Goal: Information Seeking & Learning: Learn about a topic

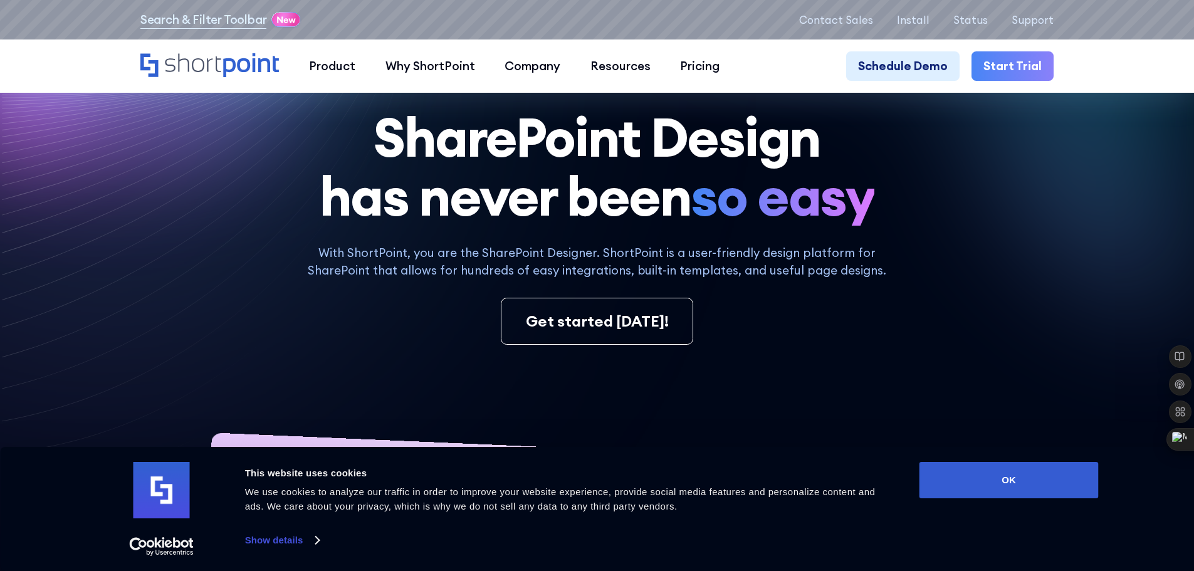
scroll to position [63, 0]
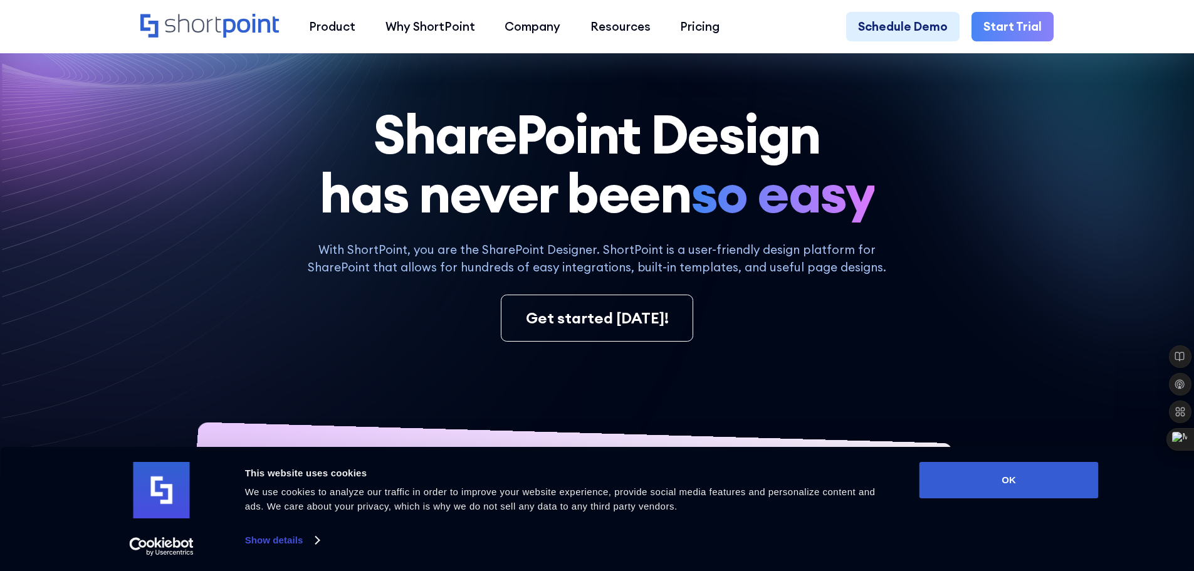
drag, startPoint x: 1021, startPoint y: 490, endPoint x: 984, endPoint y: 427, distance: 72.8
click at [1021, 489] on button "OK" at bounding box center [1008, 480] width 179 height 36
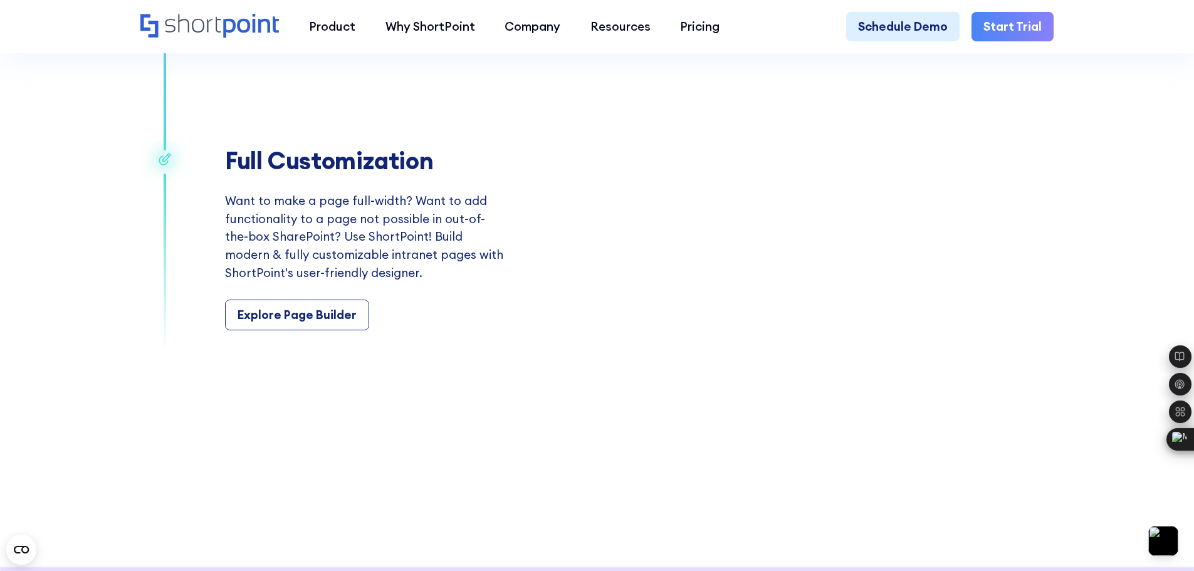
scroll to position [2570, 0]
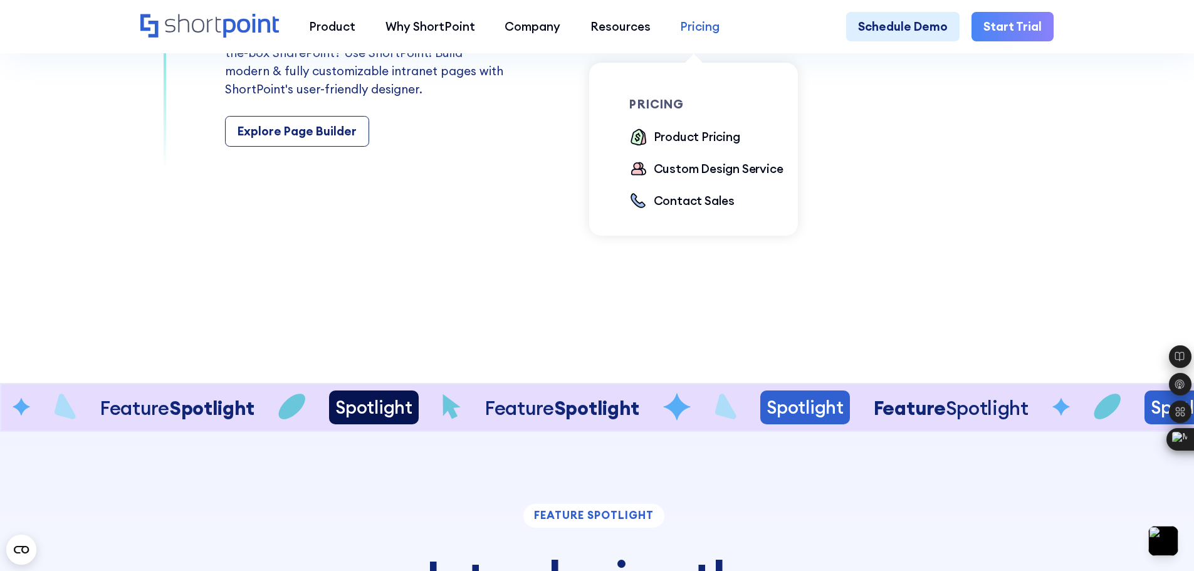
click at [704, 26] on div "Pricing" at bounding box center [699, 27] width 39 height 18
click at [698, 140] on div "Product Pricing" at bounding box center [697, 137] width 86 height 18
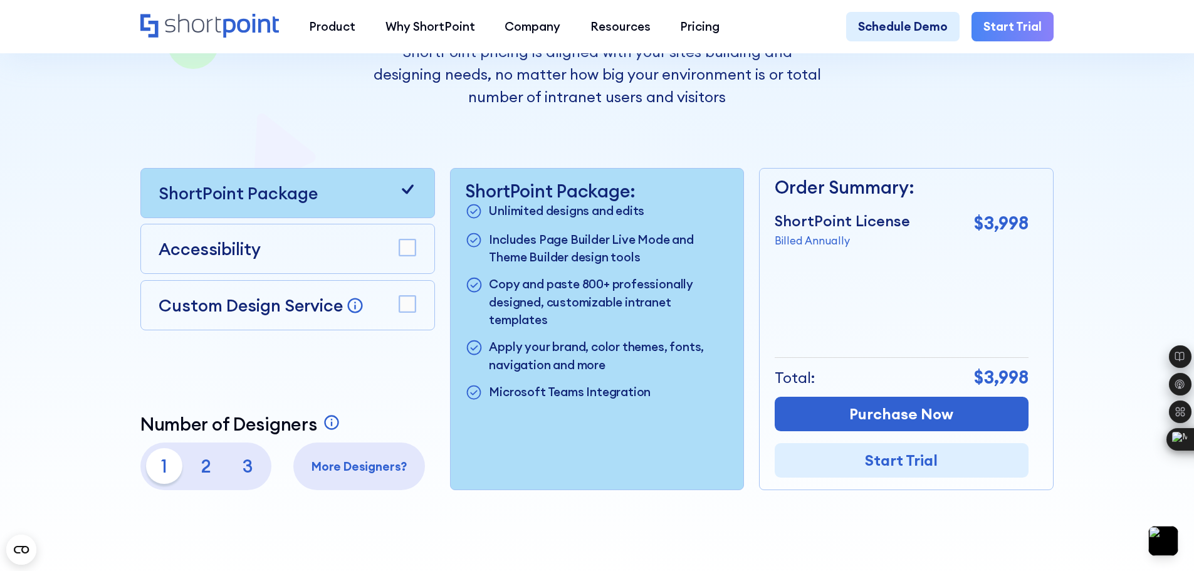
scroll to position [313, 0]
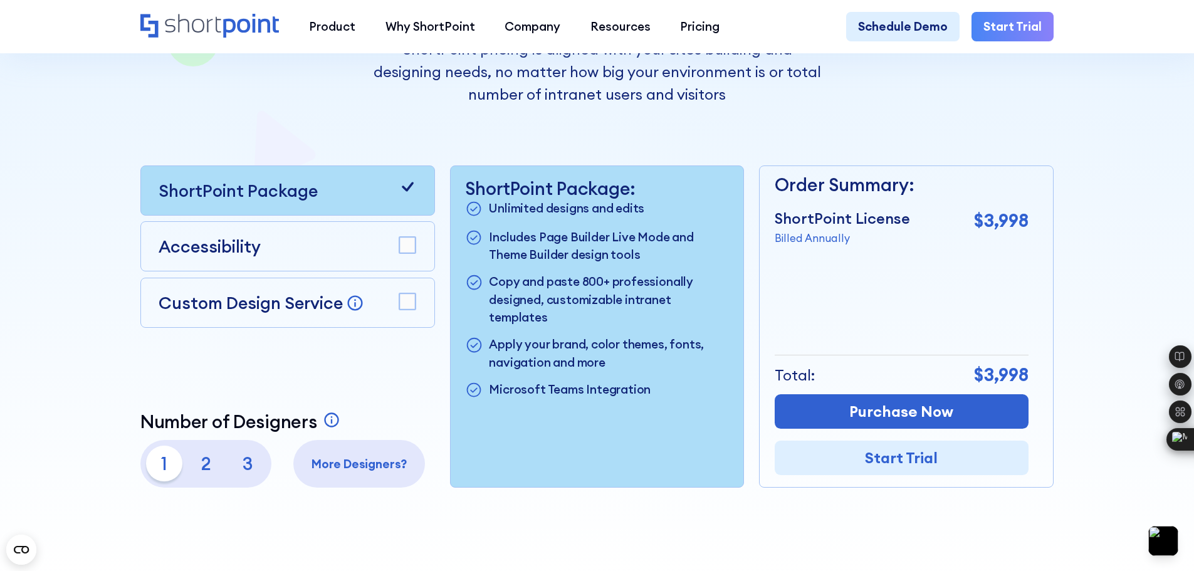
click at [189, 473] on p "2" at bounding box center [206, 464] width 36 height 36
click at [157, 468] on p "1" at bounding box center [164, 464] width 36 height 36
click at [248, 468] on p "3" at bounding box center [248, 464] width 36 height 36
click at [164, 468] on p "1" at bounding box center [164, 464] width 36 height 36
click at [411, 249] on rect at bounding box center [407, 246] width 16 height 16
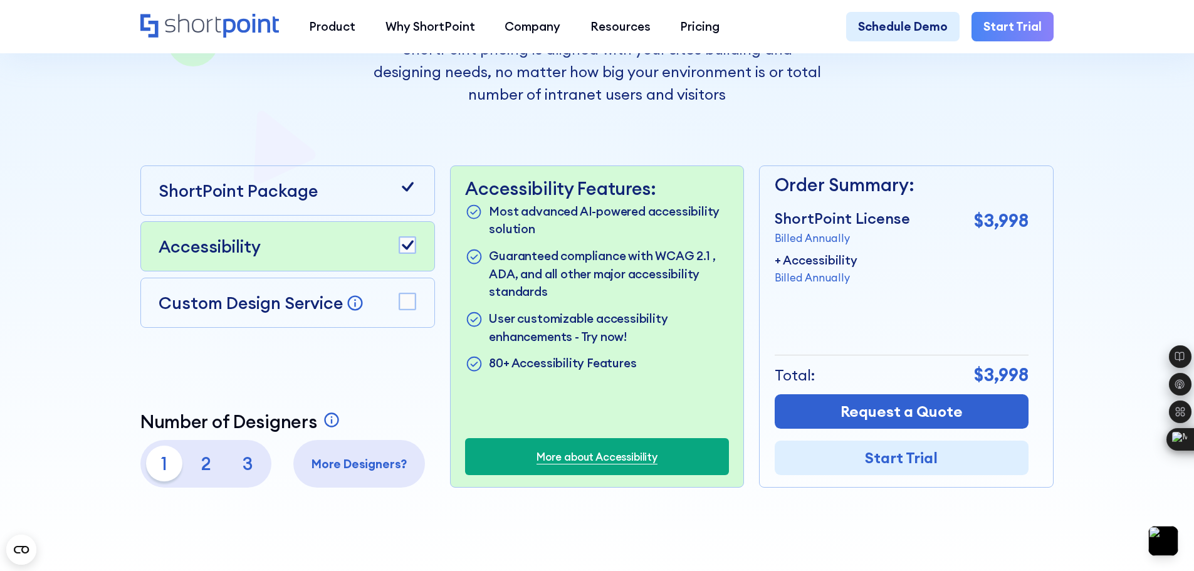
click at [407, 305] on rect at bounding box center [407, 301] width 16 height 16
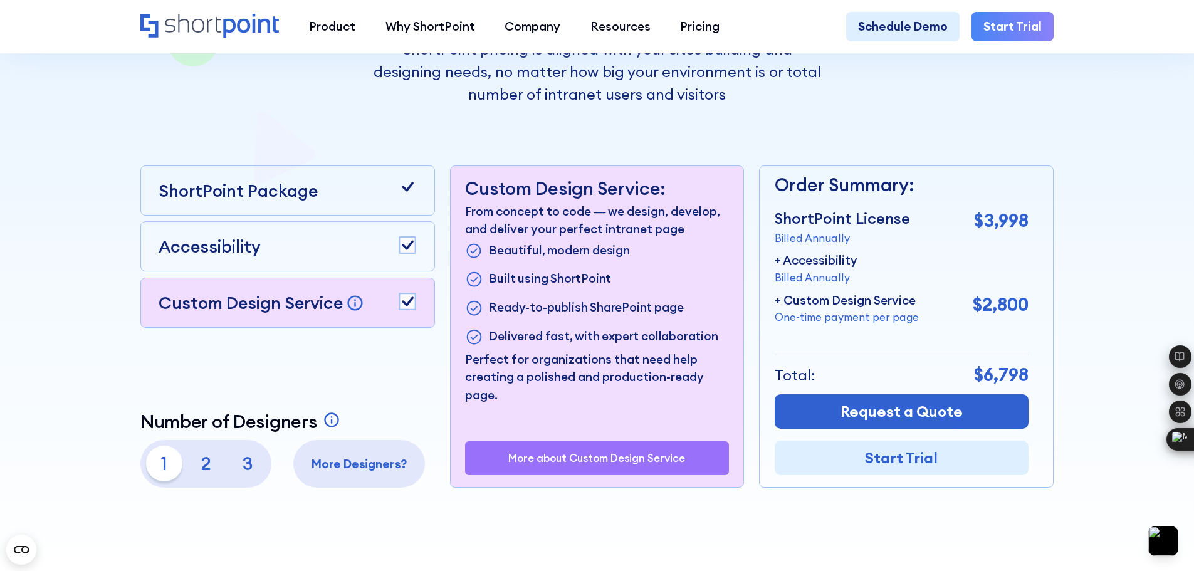
click at [407, 305] on rect at bounding box center [407, 301] width 16 height 16
click at [414, 248] on rect at bounding box center [407, 246] width 16 height 16
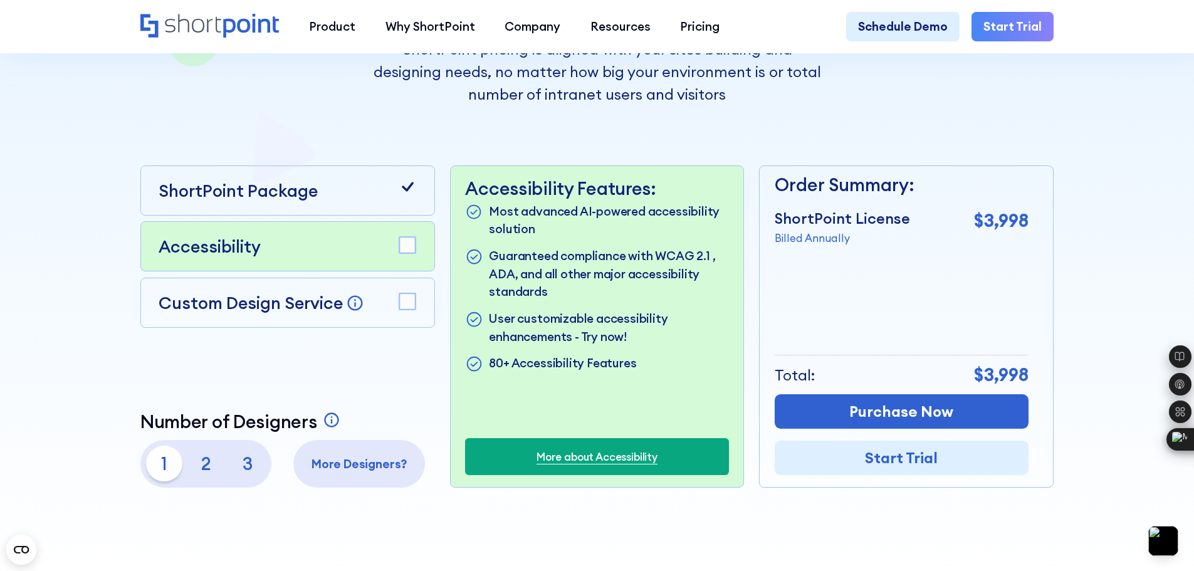
click at [411, 246] on rect at bounding box center [407, 246] width 16 height 16
click at [401, 310] on rect at bounding box center [407, 301] width 16 height 16
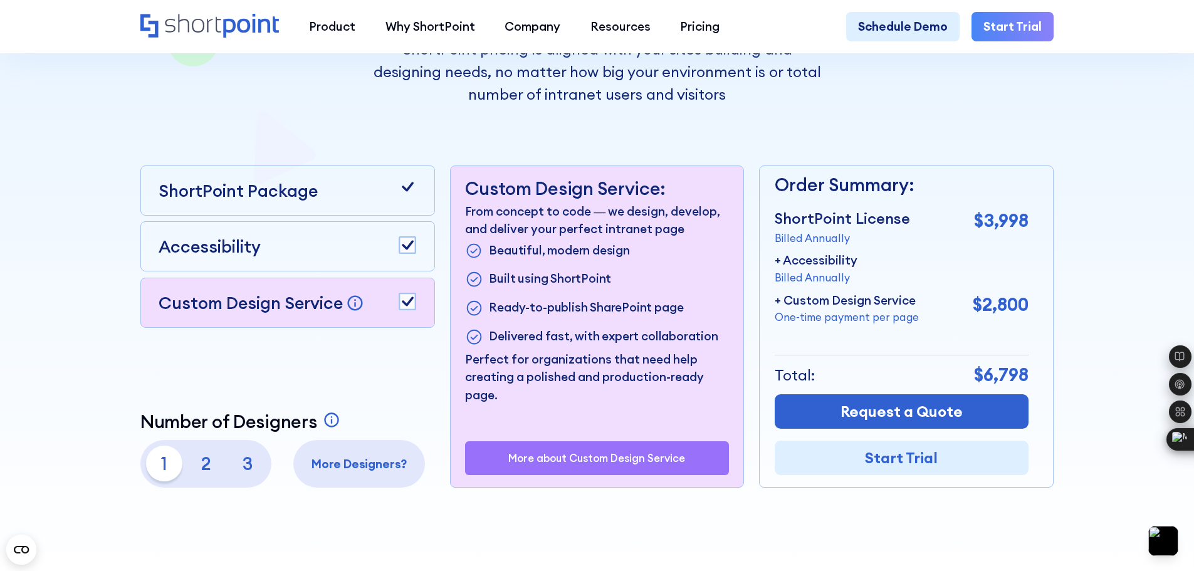
click at [401, 310] on rect at bounding box center [407, 301] width 16 height 16
click at [400, 254] on rect at bounding box center [407, 246] width 16 height 16
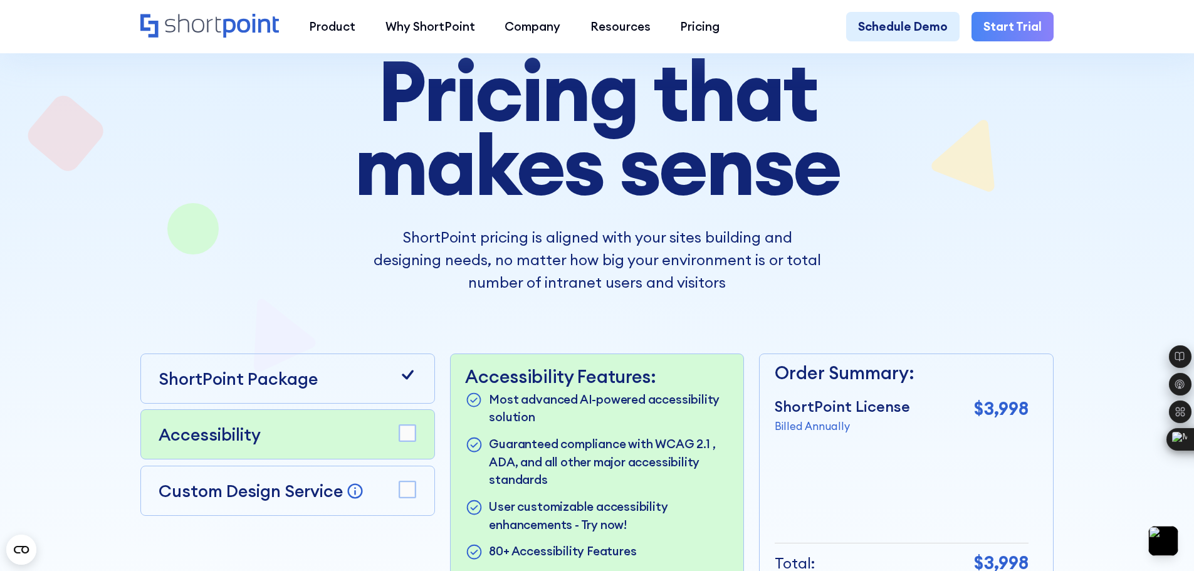
scroll to position [63, 0]
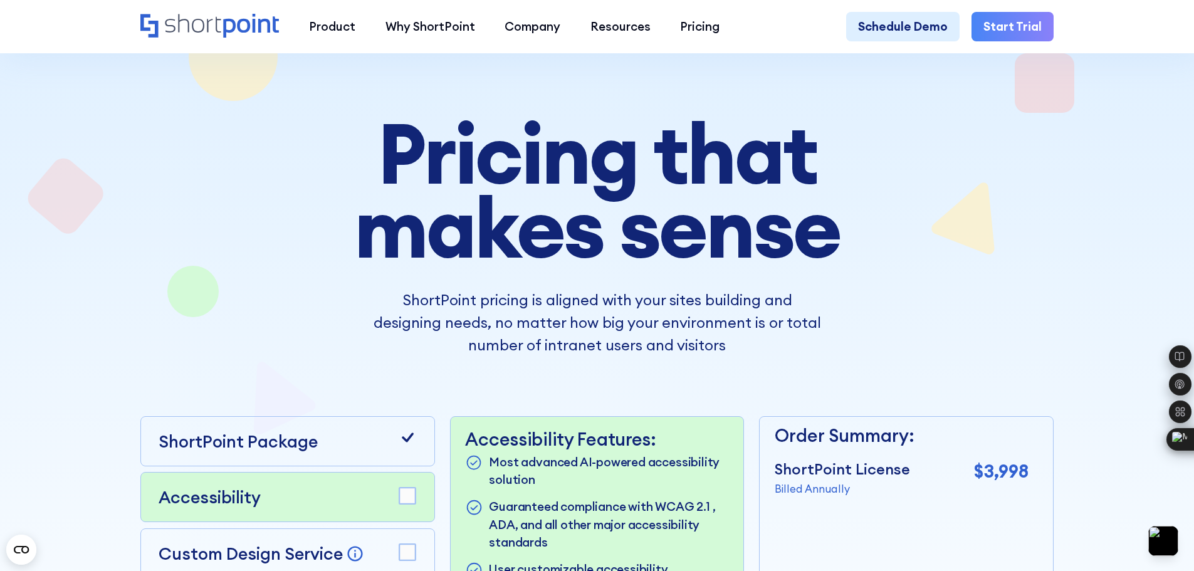
click at [208, 127] on div "Pricing that makes sense ShortPoint pricing is aligned with your sites building…" at bounding box center [596, 428] width 913 height 622
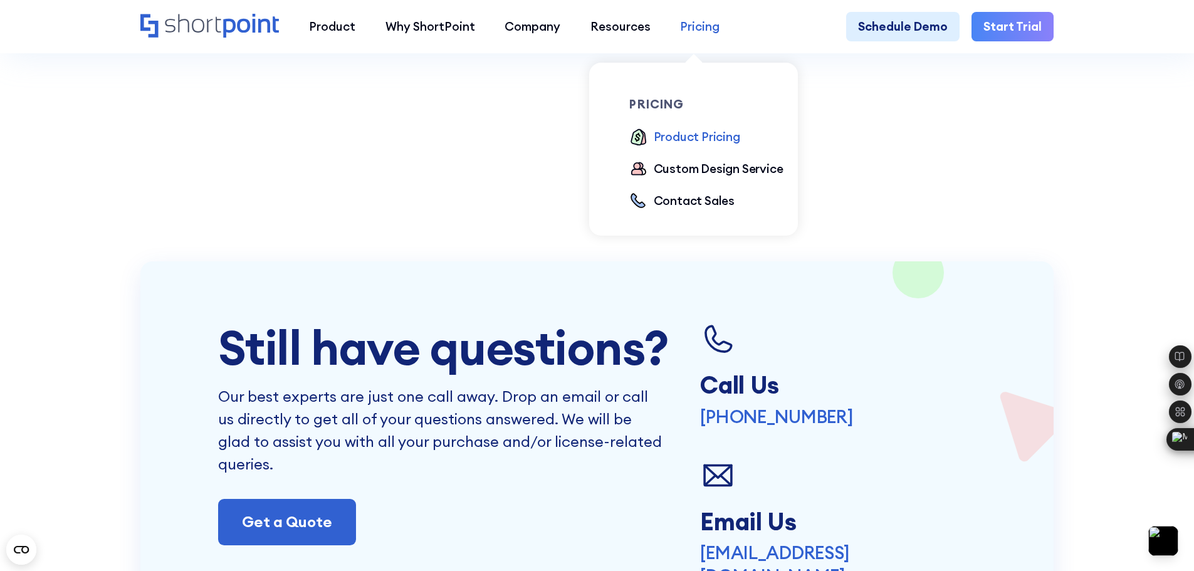
scroll to position [2883, 0]
